Goal: Find specific page/section: Find specific page/section

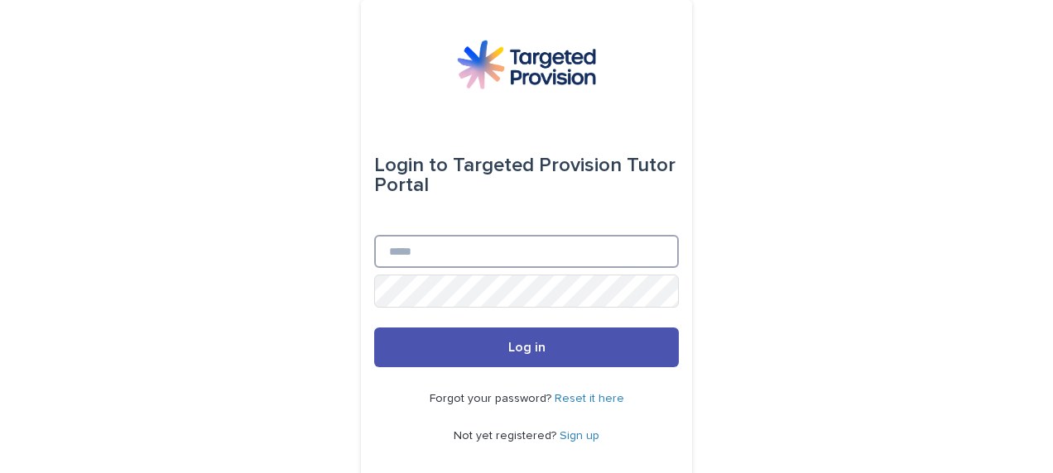
click at [521, 247] on input "Email" at bounding box center [526, 251] width 305 height 33
type input "**********"
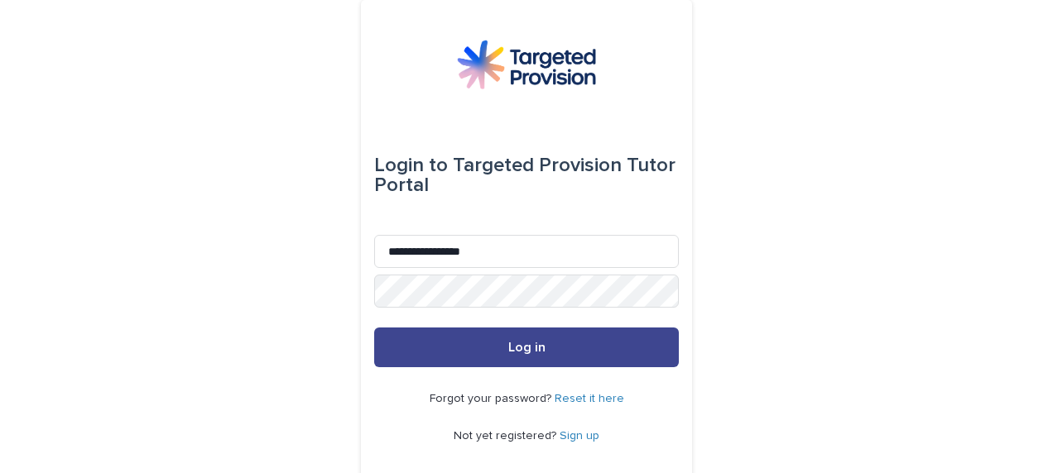
click at [515, 343] on span "Log in" at bounding box center [526, 347] width 37 height 13
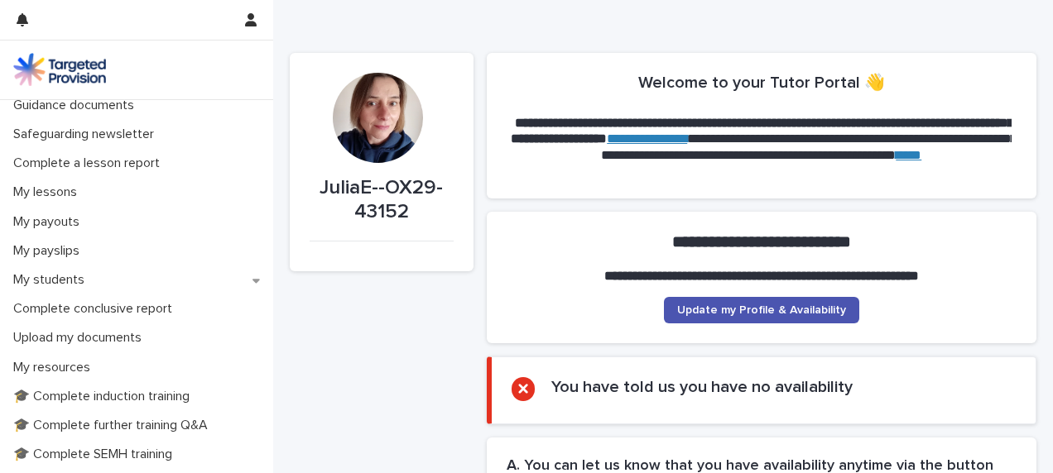
scroll to position [164, 0]
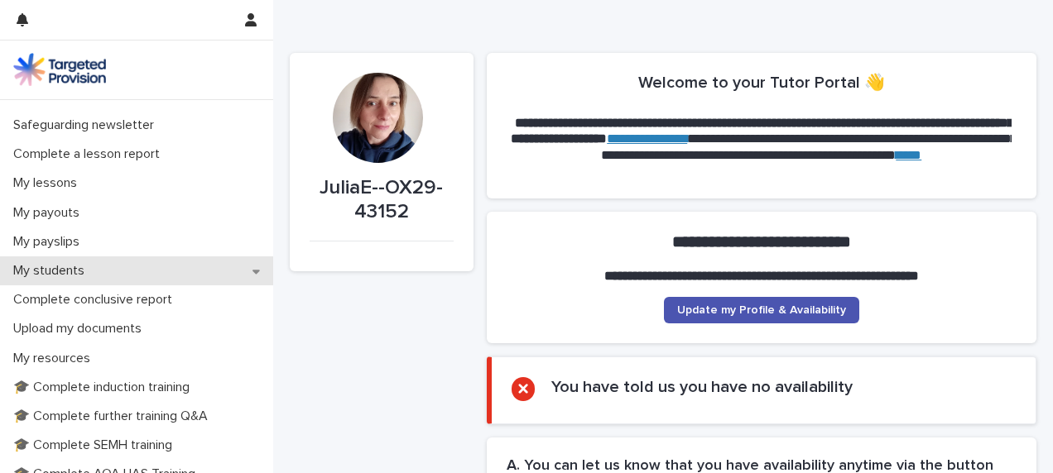
click at [252, 273] on icon at bounding box center [255, 272] width 7 height 12
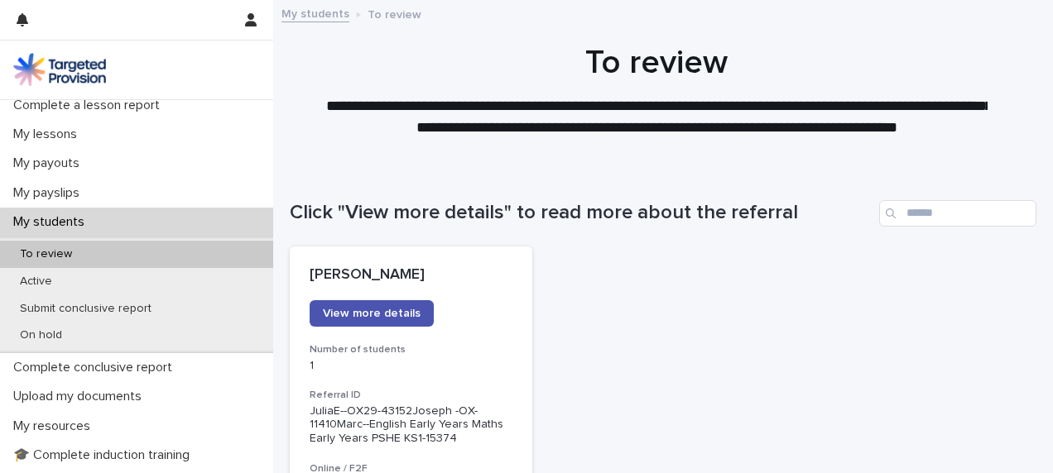
scroll to position [214, 0]
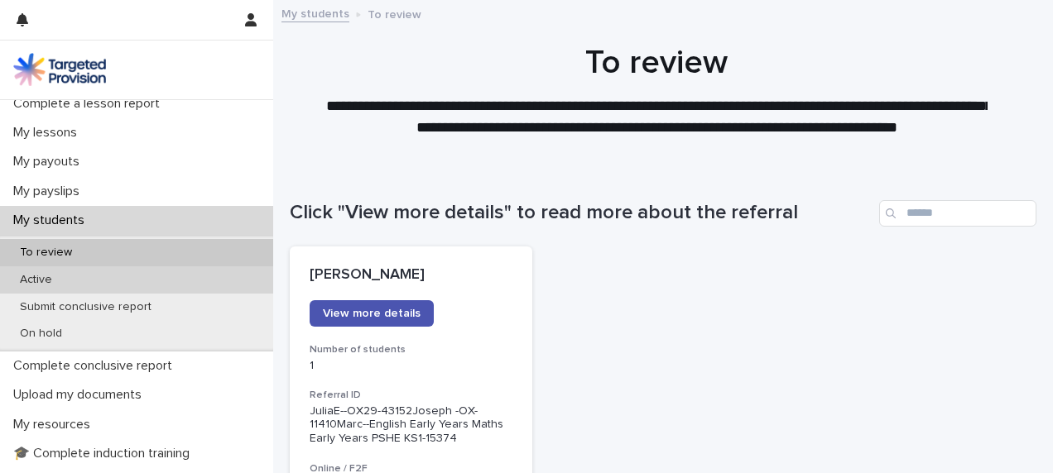
click at [200, 276] on div "Active" at bounding box center [136, 280] width 273 height 27
